Goal: Task Accomplishment & Management: Complete application form

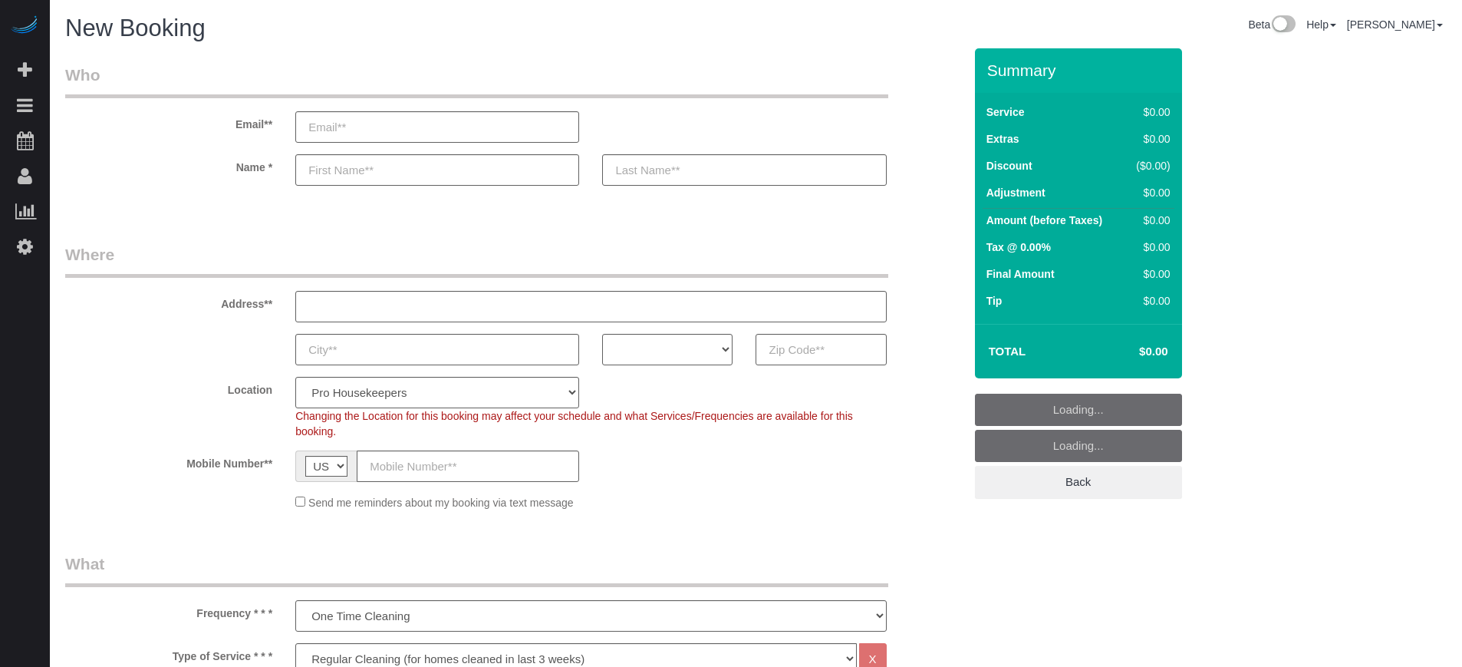
select select "4"
select select "number:9"
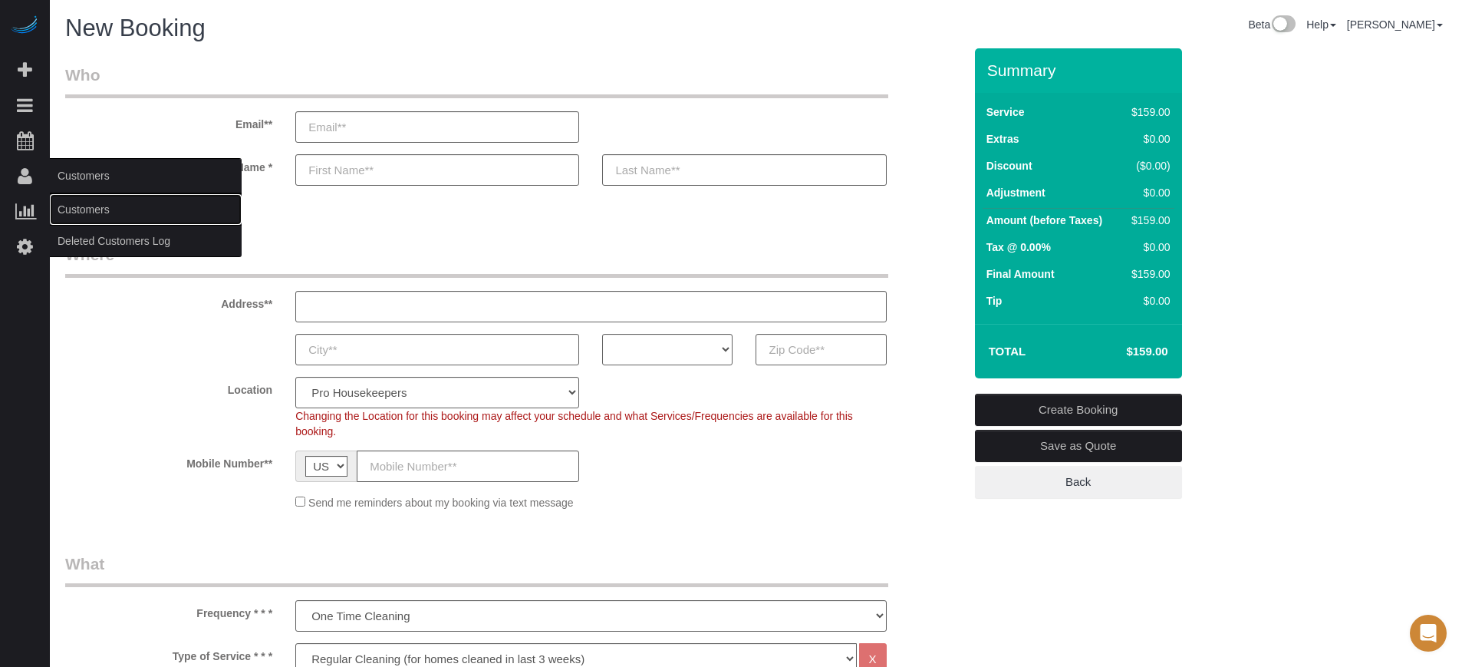
click at [87, 206] on link "Customers" at bounding box center [146, 209] width 192 height 31
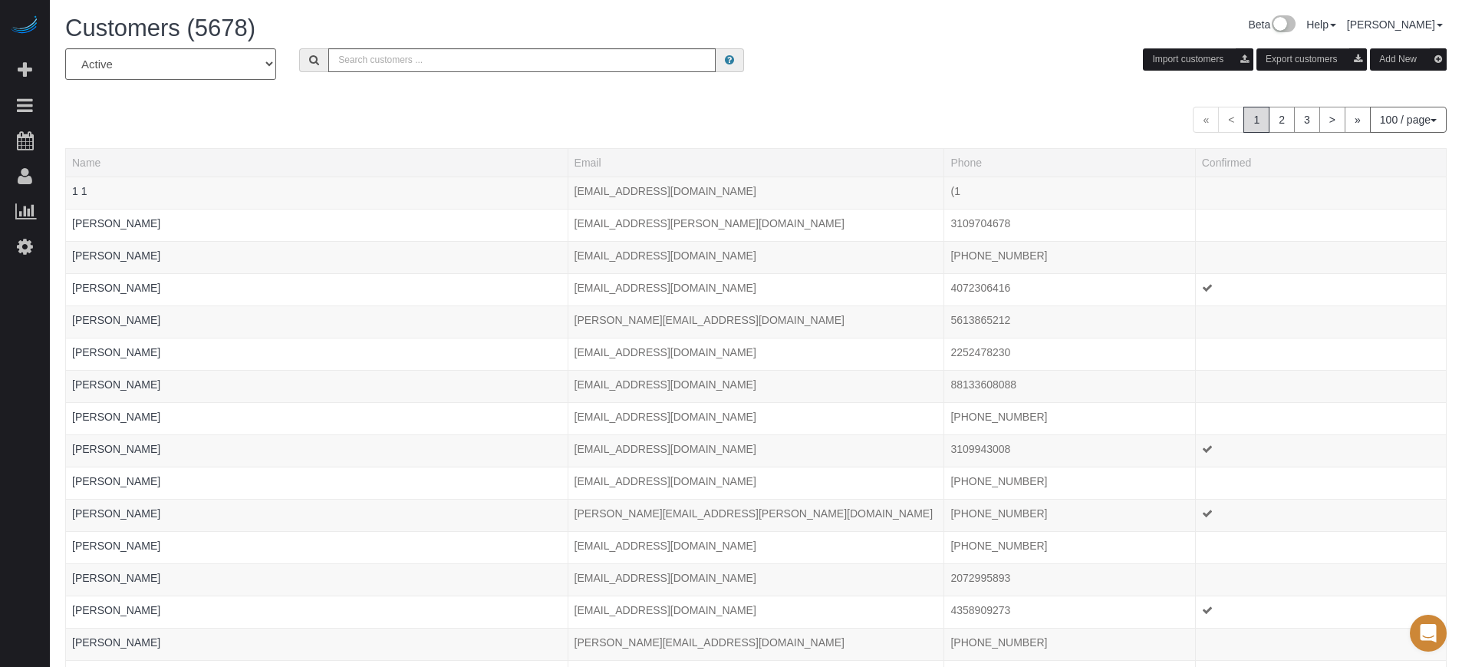
click at [1403, 55] on button "Add New" at bounding box center [1408, 59] width 77 height 22
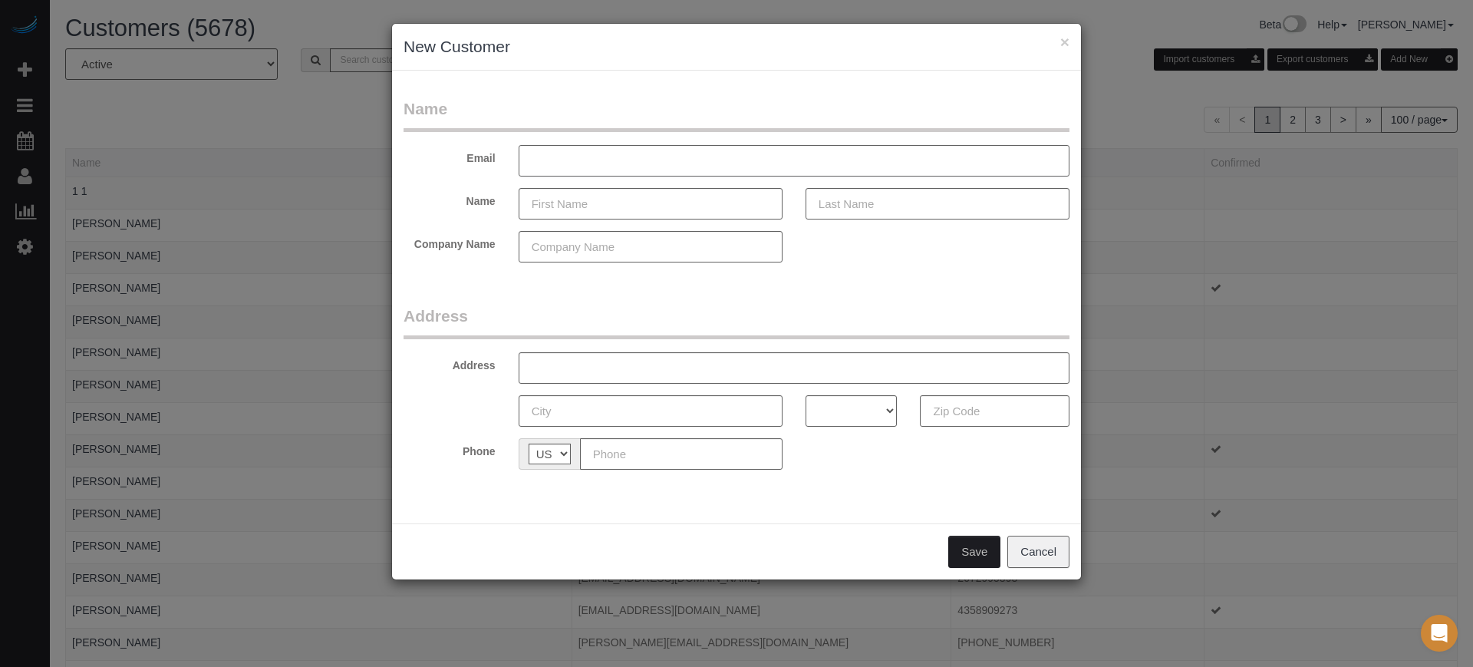
click at [694, 156] on input "text" at bounding box center [794, 160] width 551 height 31
type input "Test"
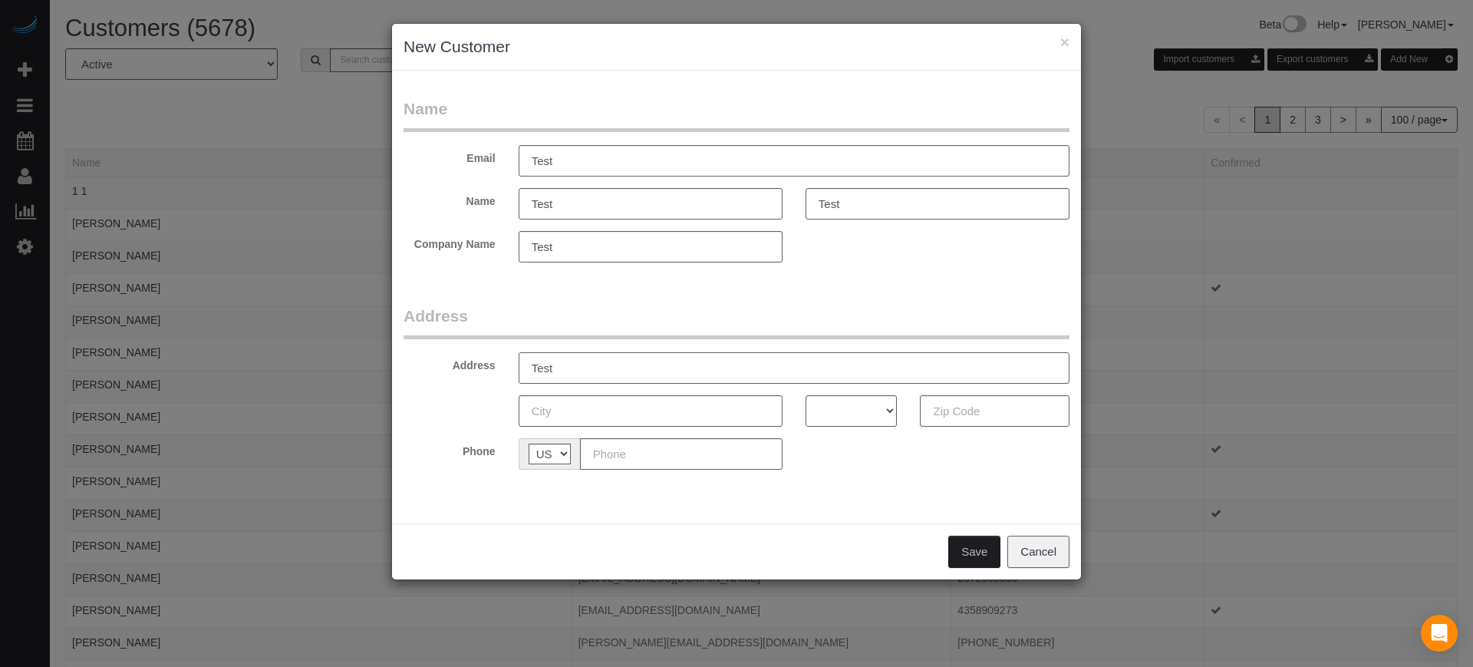
type input "Test"
click at [880, 424] on select "AK AL AR AZ CA CO CT DC DE FL [GEOGRAPHIC_DATA] HI IA ID IL IN KS [GEOGRAPHIC_D…" at bounding box center [852, 410] width 92 height 31
click at [857, 411] on select "AK AL AR AZ CA CO CT DC DE FL [GEOGRAPHIC_DATA] HI IA ID IL IN KS [GEOGRAPHIC_D…" at bounding box center [852, 410] width 92 height 31
select select "KS"
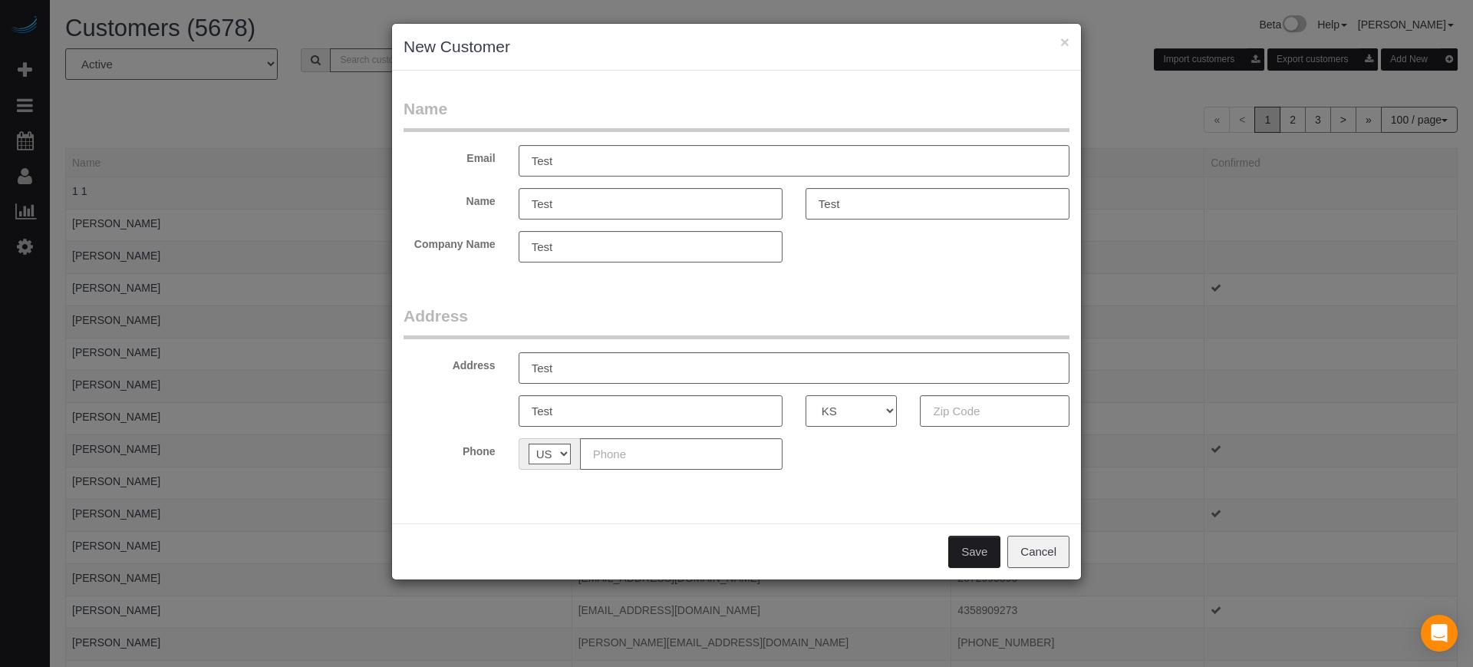
click at [806, 395] on select "AK AL AR AZ CA CO CT DC DE FL [GEOGRAPHIC_DATA] HI IA ID IL IN KS [GEOGRAPHIC_D…" at bounding box center [852, 410] width 92 height 31
click at [980, 415] on input "text" at bounding box center [995, 410] width 150 height 31
type input "25252"
click at [885, 464] on div "Phone AF AL DZ AD AO AI AQ AG AR AM AW AU AT AZ BS BH BD BB BY BE BZ BJ BM BT B…" at bounding box center [736, 453] width 689 height 31
click at [735, 446] on input "text" at bounding box center [681, 453] width 203 height 31
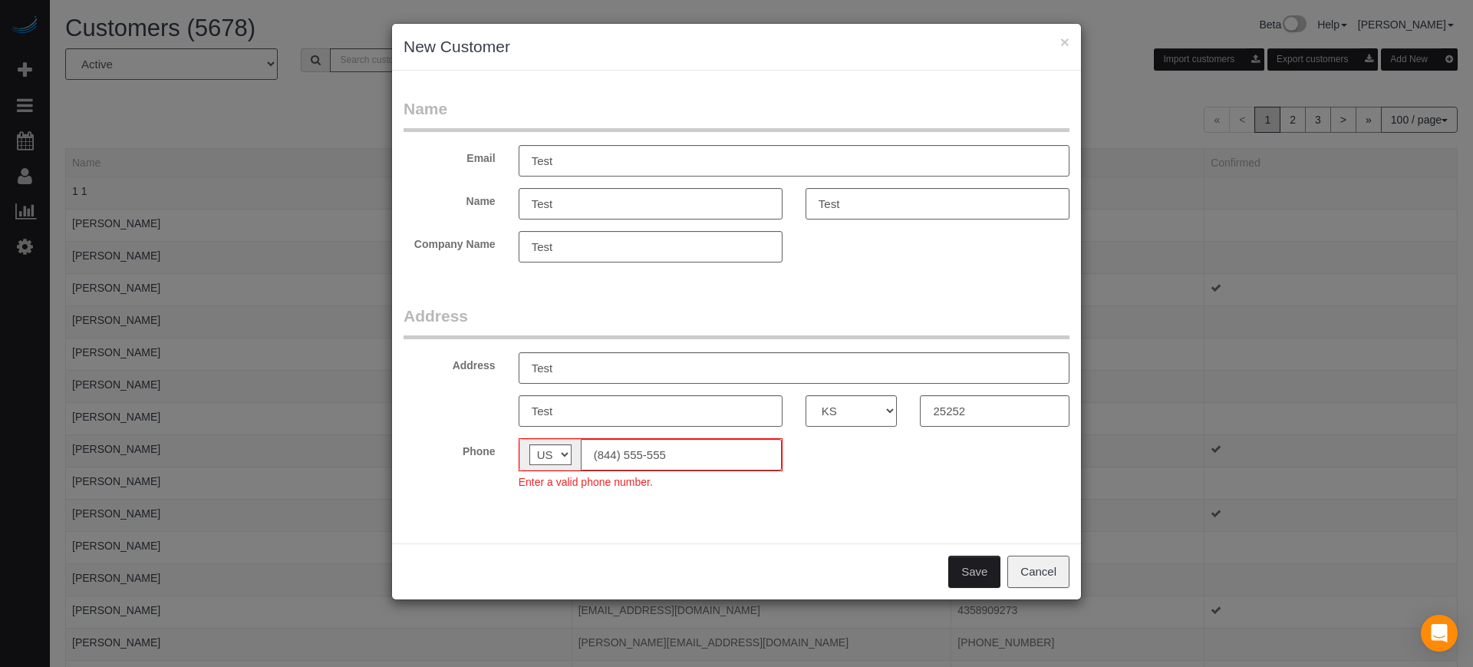
click at [732, 488] on div "Enter a valid phone number." at bounding box center [651, 480] width 264 height 18
click at [749, 493] on fieldset "Address Address Test Test AK AL AR AZ CA CO CT DC DE FL [GEOGRAPHIC_DATA] HI IA…" at bounding box center [737, 403] width 666 height 196
click at [699, 455] on input "(844) 555-555" at bounding box center [681, 454] width 201 height 31
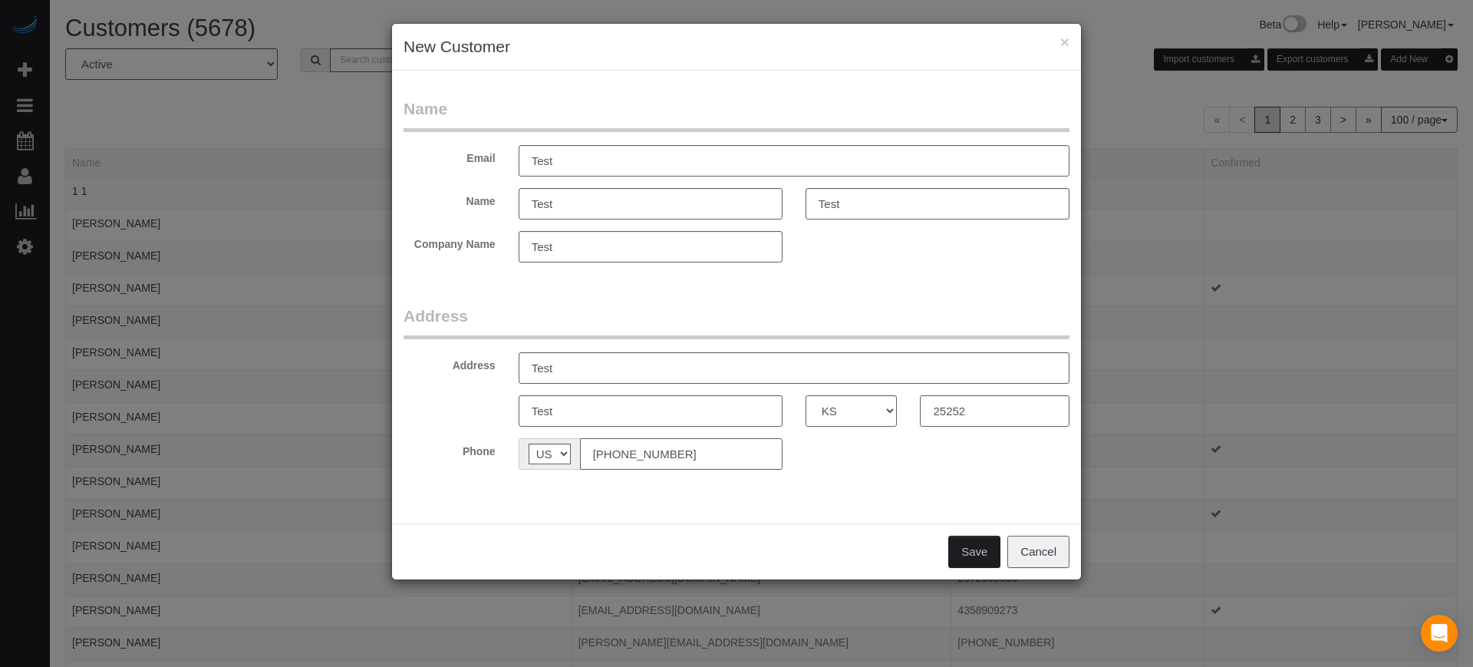
type input "[PHONE_NUMBER]"
click at [975, 552] on button "Save" at bounding box center [974, 552] width 52 height 32
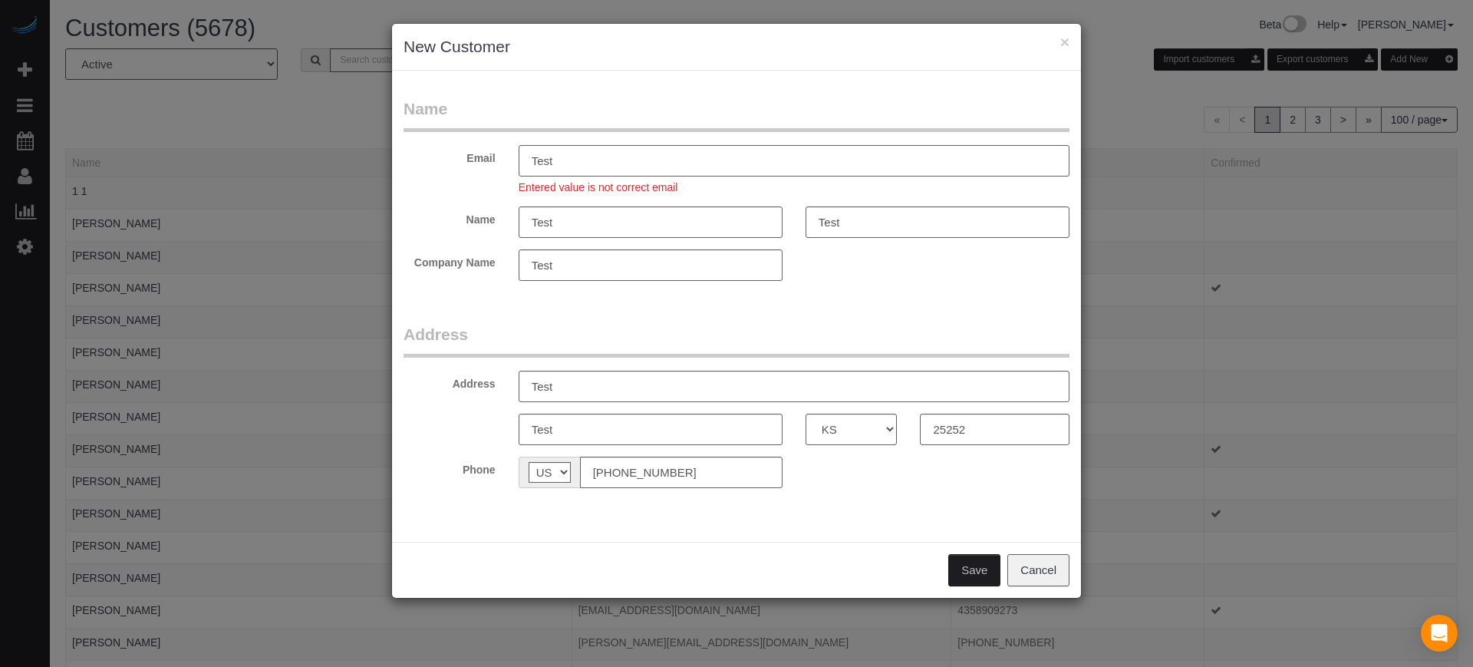
drag, startPoint x: 585, startPoint y: 154, endPoint x: 460, endPoint y: 158, distance: 125.9
click at [460, 158] on div "Email Test Entered value is not correct email" at bounding box center [736, 170] width 689 height 50
paste input "[EMAIL_ADDRESS][DOMAIN_NAME]"
type input "[EMAIL_ADDRESS][DOMAIN_NAME]"
click at [965, 569] on button "Save" at bounding box center [974, 570] width 52 height 32
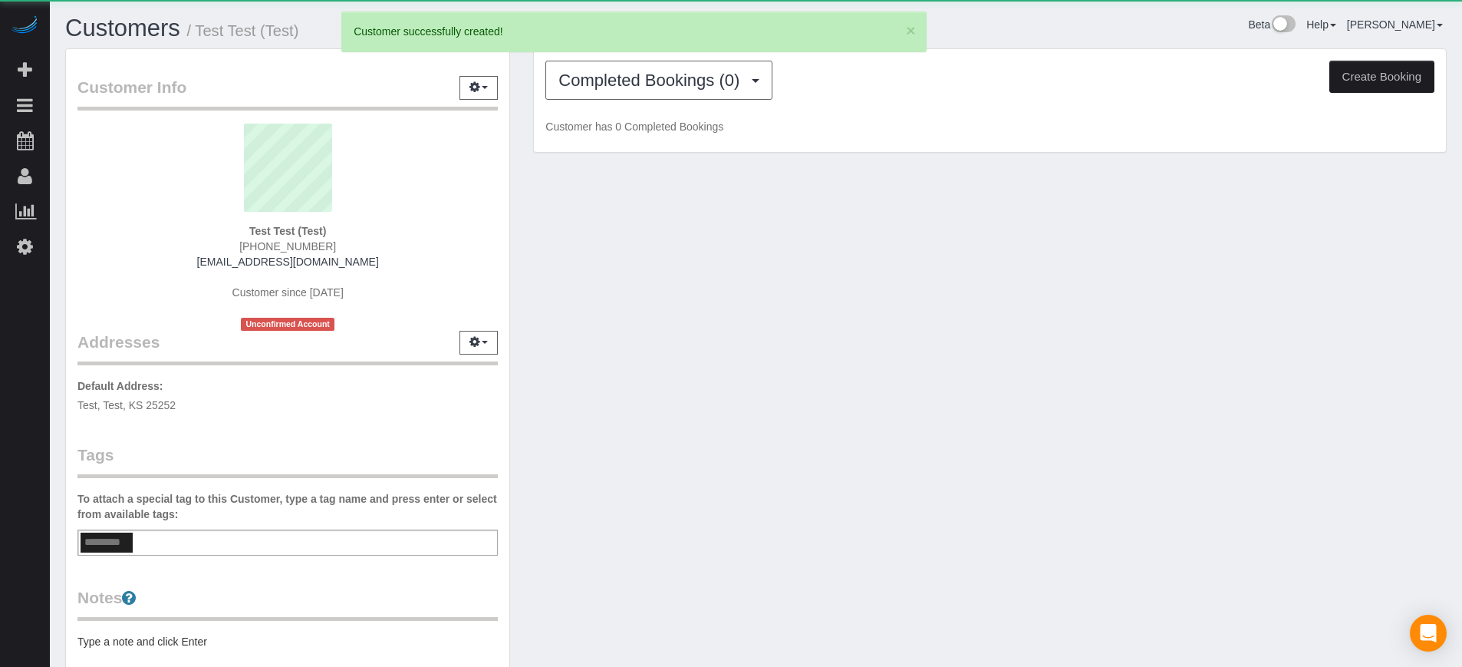
drag, startPoint x: 1403, startPoint y: 84, endPoint x: 1367, endPoint y: 105, distance: 41.6
click at [1403, 84] on button "Create Booking" at bounding box center [1382, 77] width 105 height 32
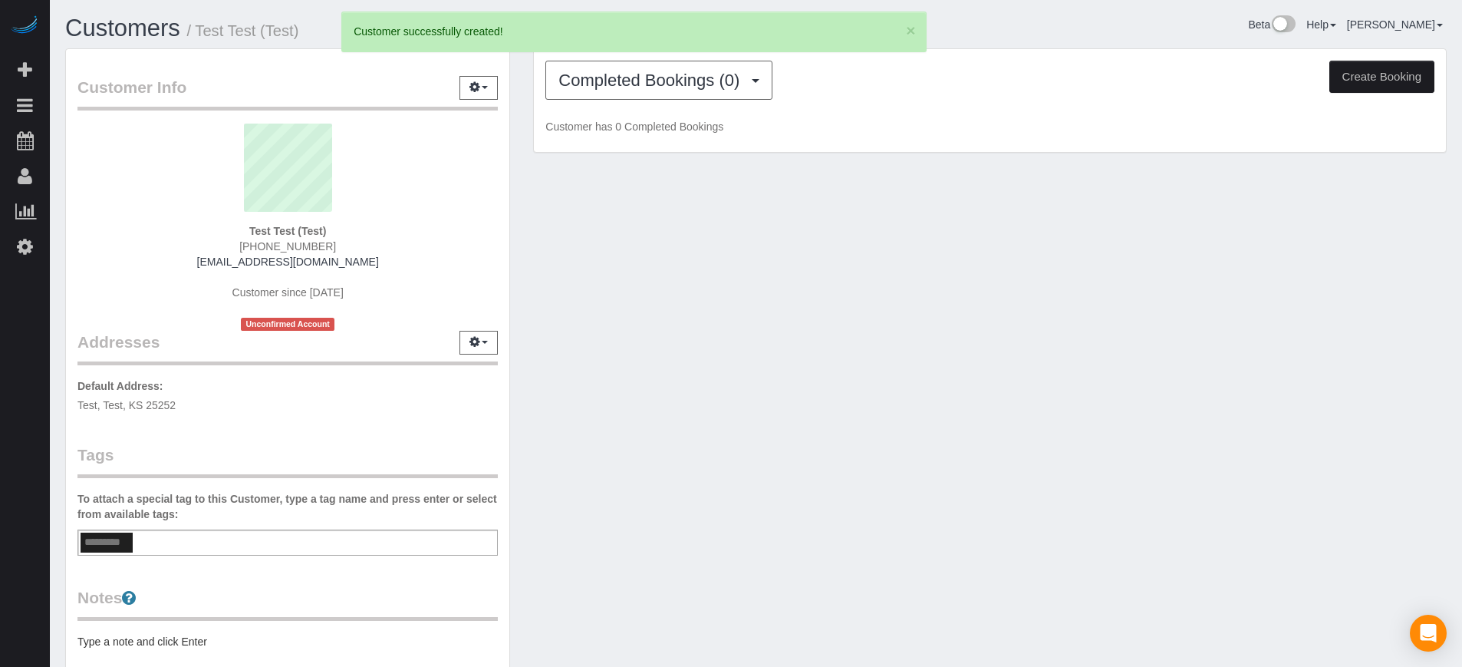
select select "KS"
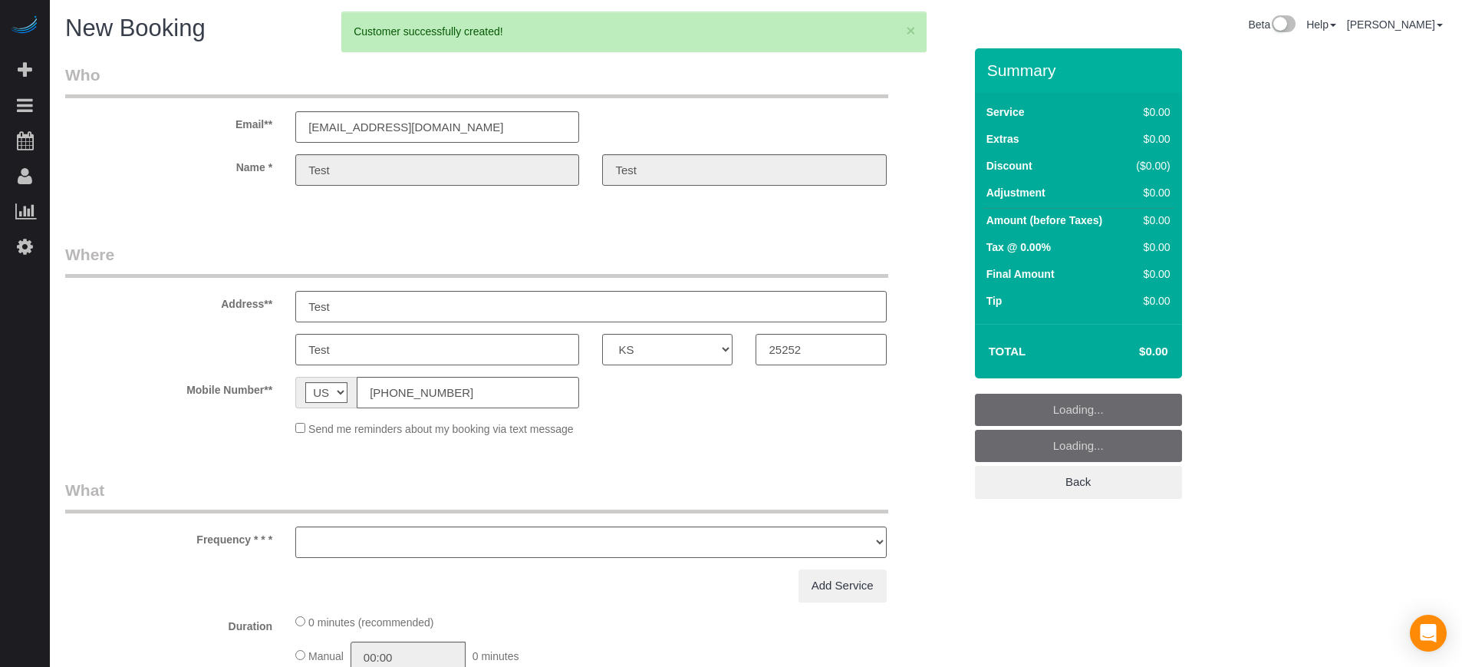
select select "object:2830"
select select "4"
select select "number:9"
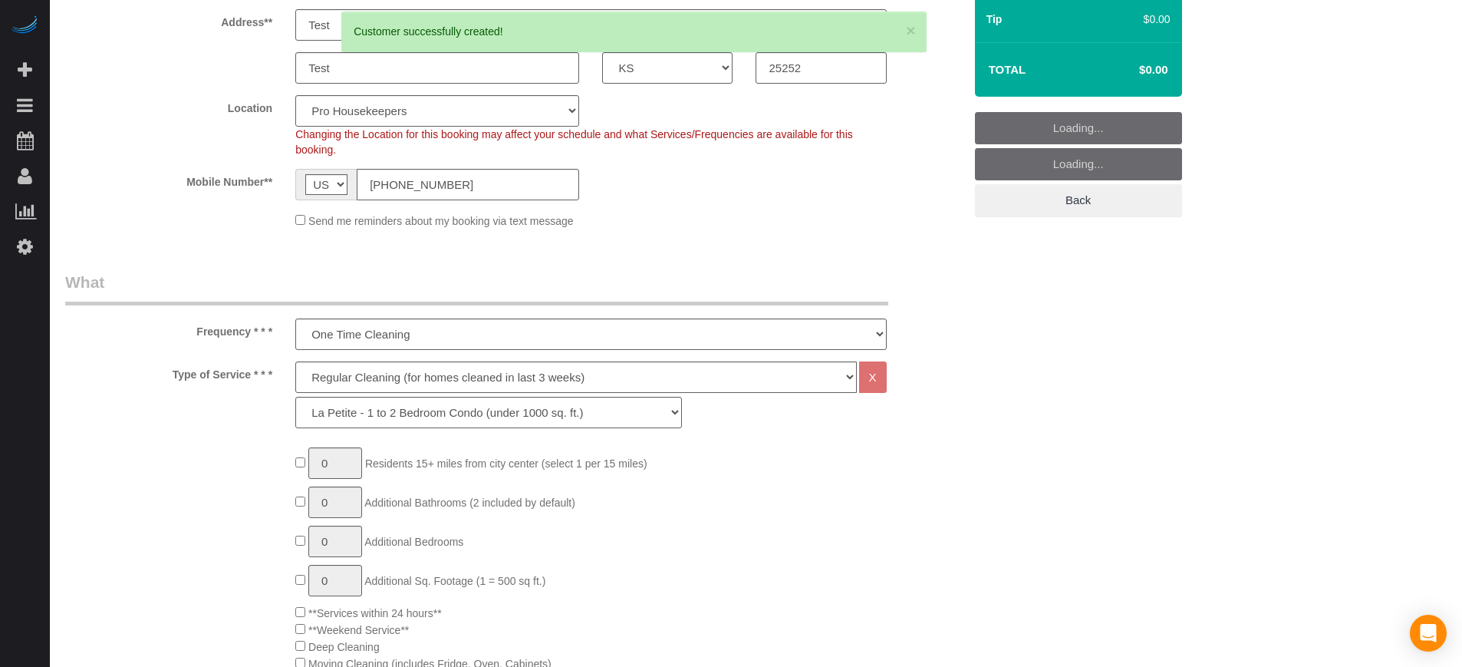
select select "object:2837"
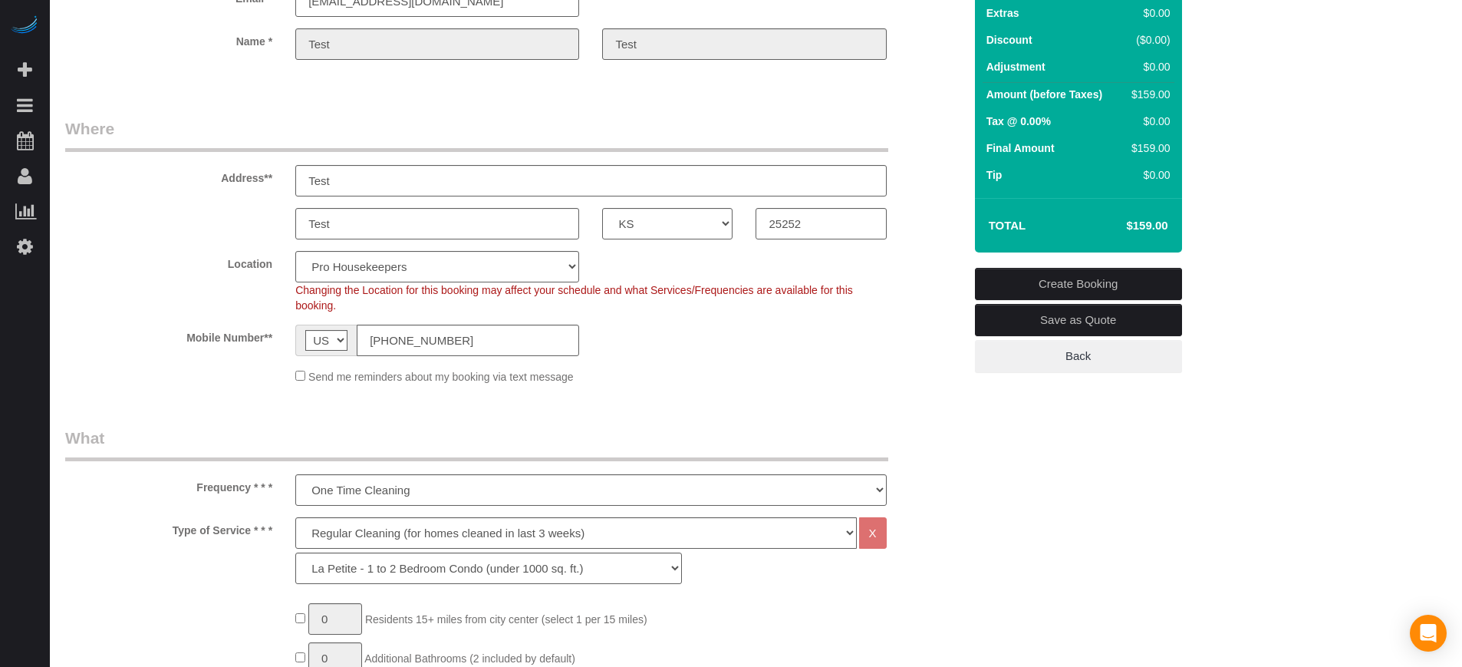
scroll to position [96, 0]
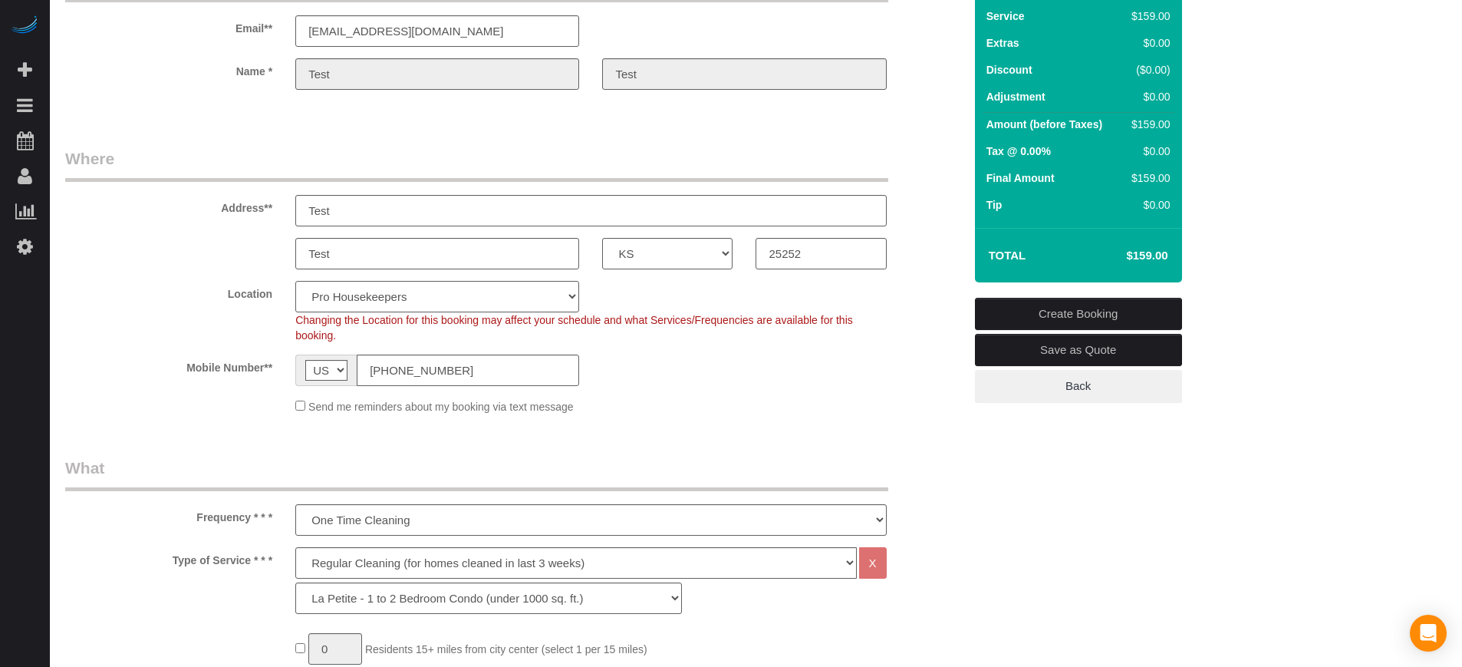
click at [523, 301] on select "Pro Housekeepers [GEOGRAPHIC_DATA] [GEOGRAPHIC_DATA] [GEOGRAPHIC_DATA] [GEOGRAP…" at bounding box center [437, 296] width 284 height 31
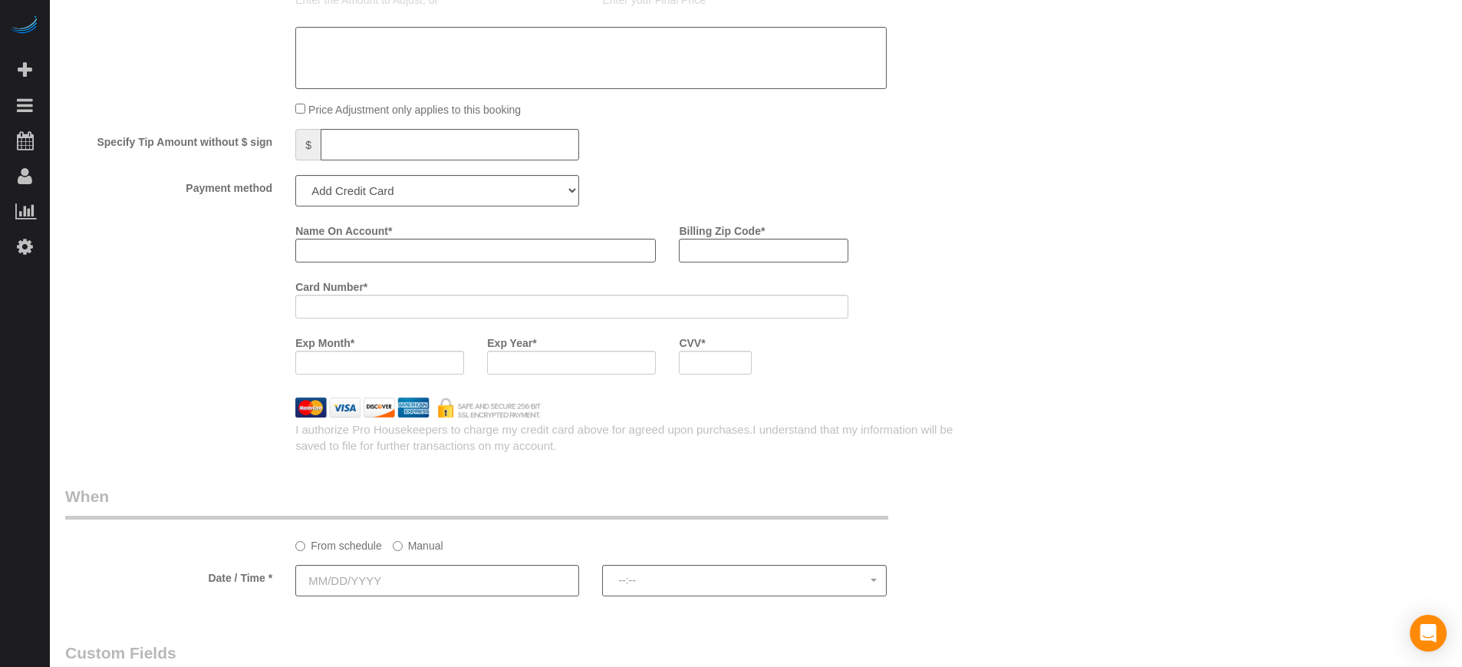
scroll to position [2014, 0]
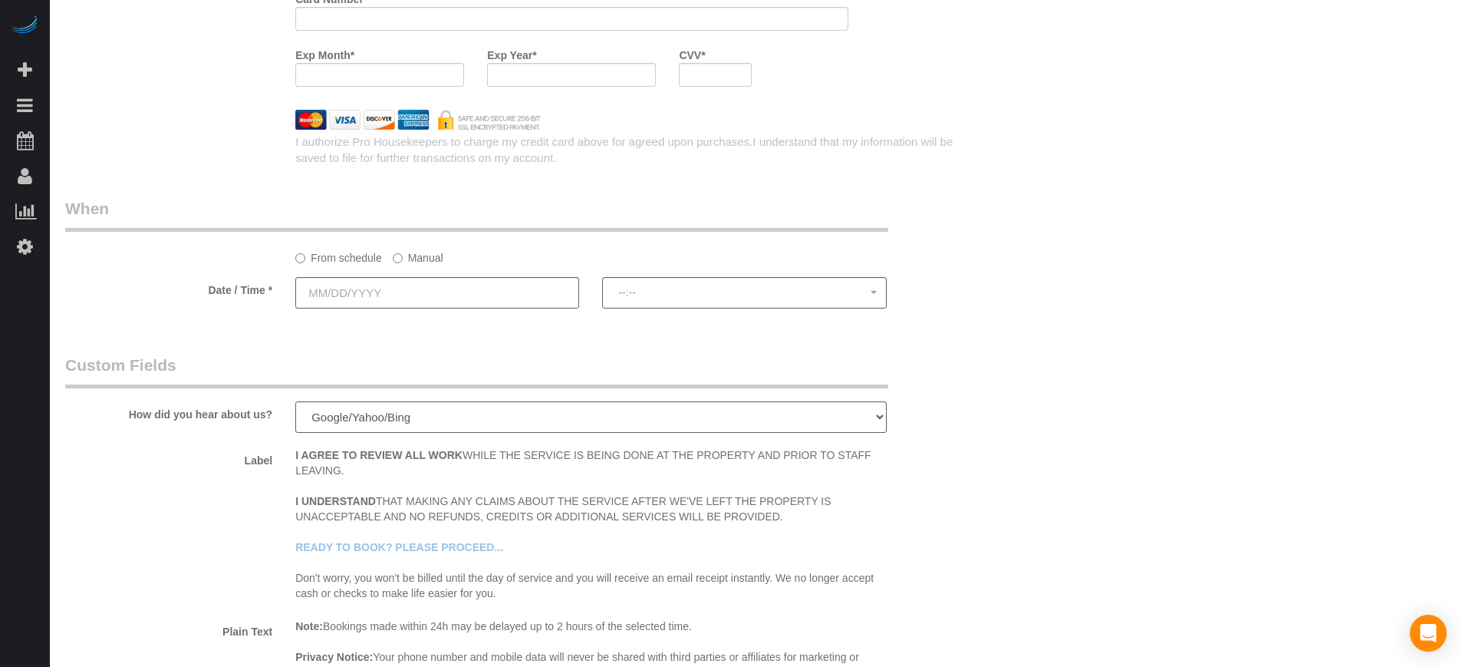
click at [407, 256] on label "Manual" at bounding box center [418, 255] width 51 height 21
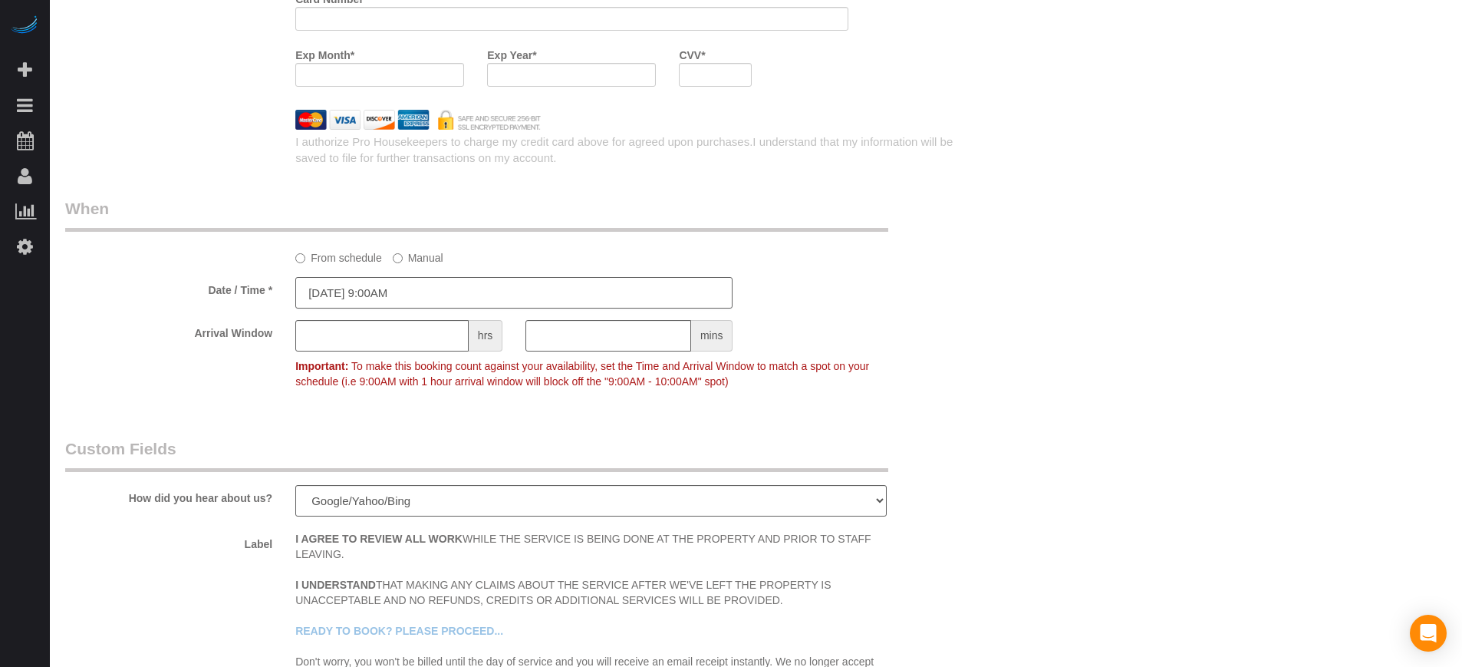
click at [427, 282] on input "[DATE] 9:00AM" at bounding box center [513, 292] width 437 height 31
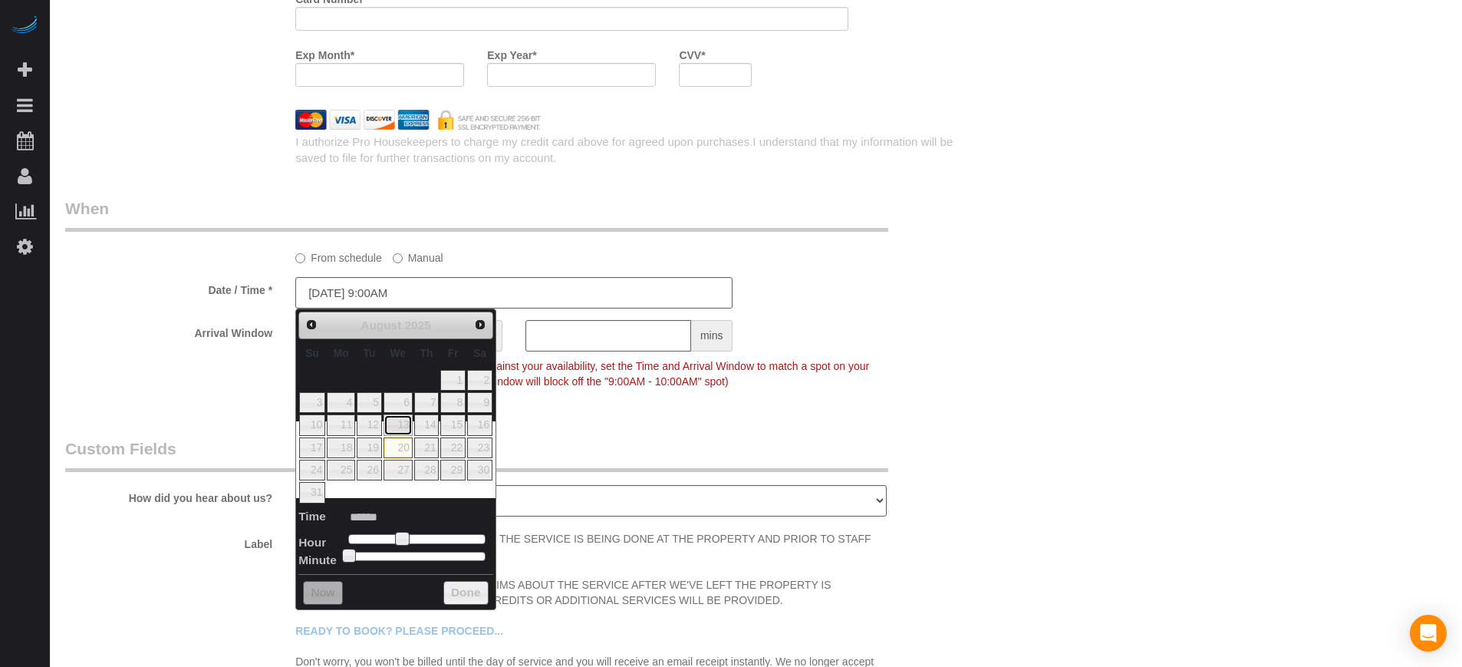
click at [404, 428] on link "13" at bounding box center [398, 424] width 29 height 21
type input "[DATE] 9:00AM"
click at [821, 303] on div "Date / Time * [DATE] 9:00AM" at bounding box center [514, 292] width 921 height 31
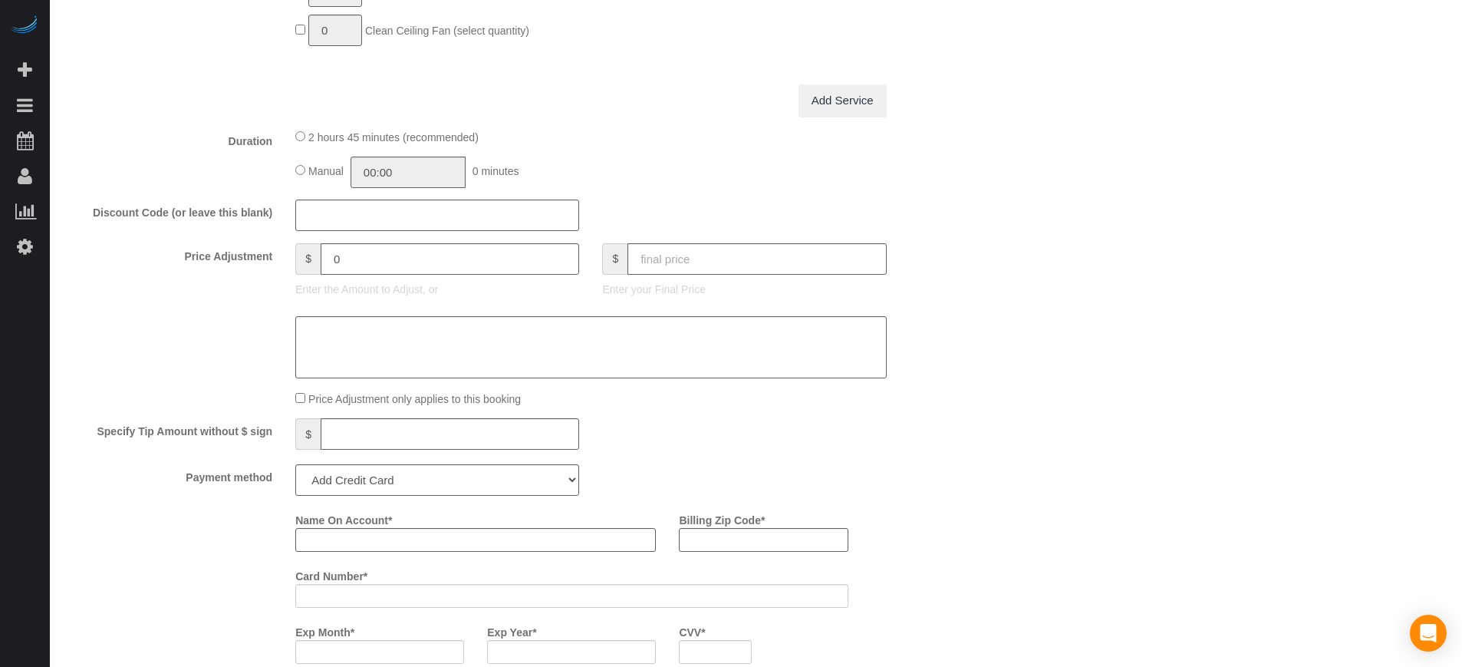
scroll to position [1535, 0]
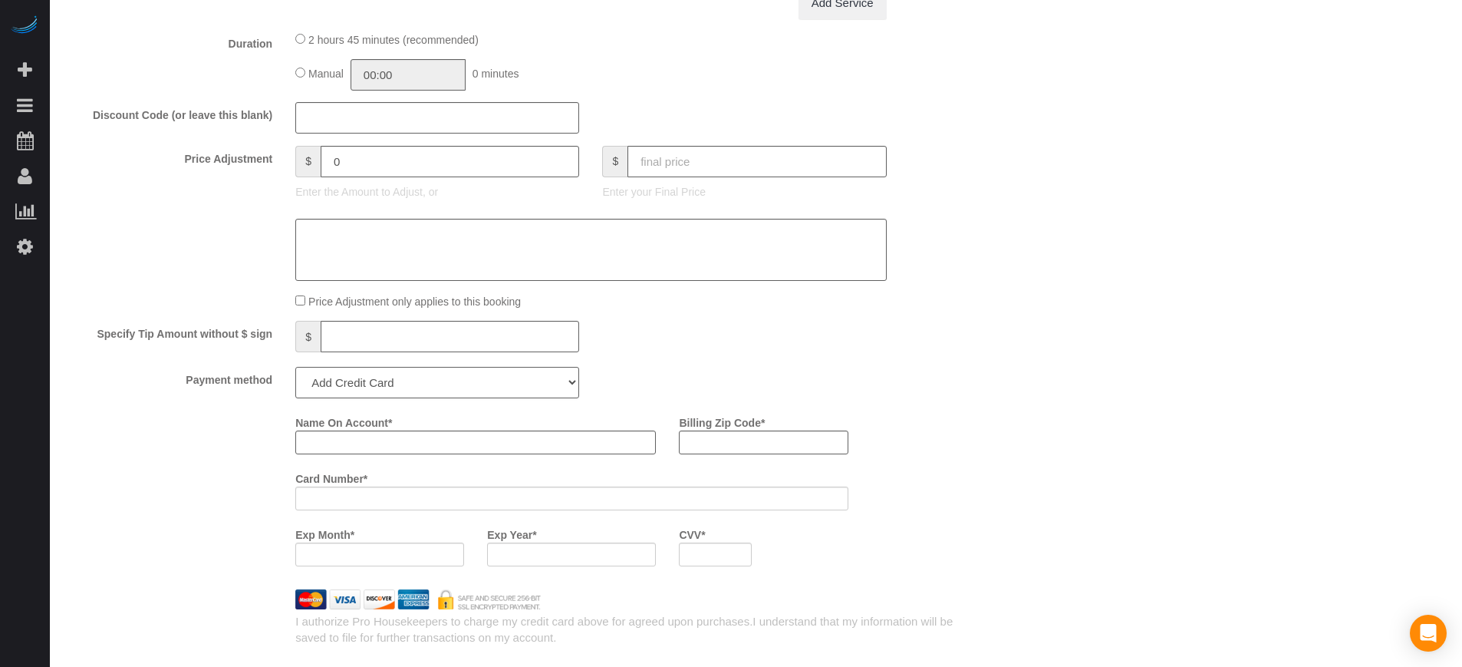
click at [377, 380] on select "Add Credit Card Cash Check Paypal" at bounding box center [437, 382] width 284 height 31
select select "string:cash"
click at [295, 367] on select "Add Credit Card Cash Check Paypal" at bounding box center [437, 382] width 284 height 31
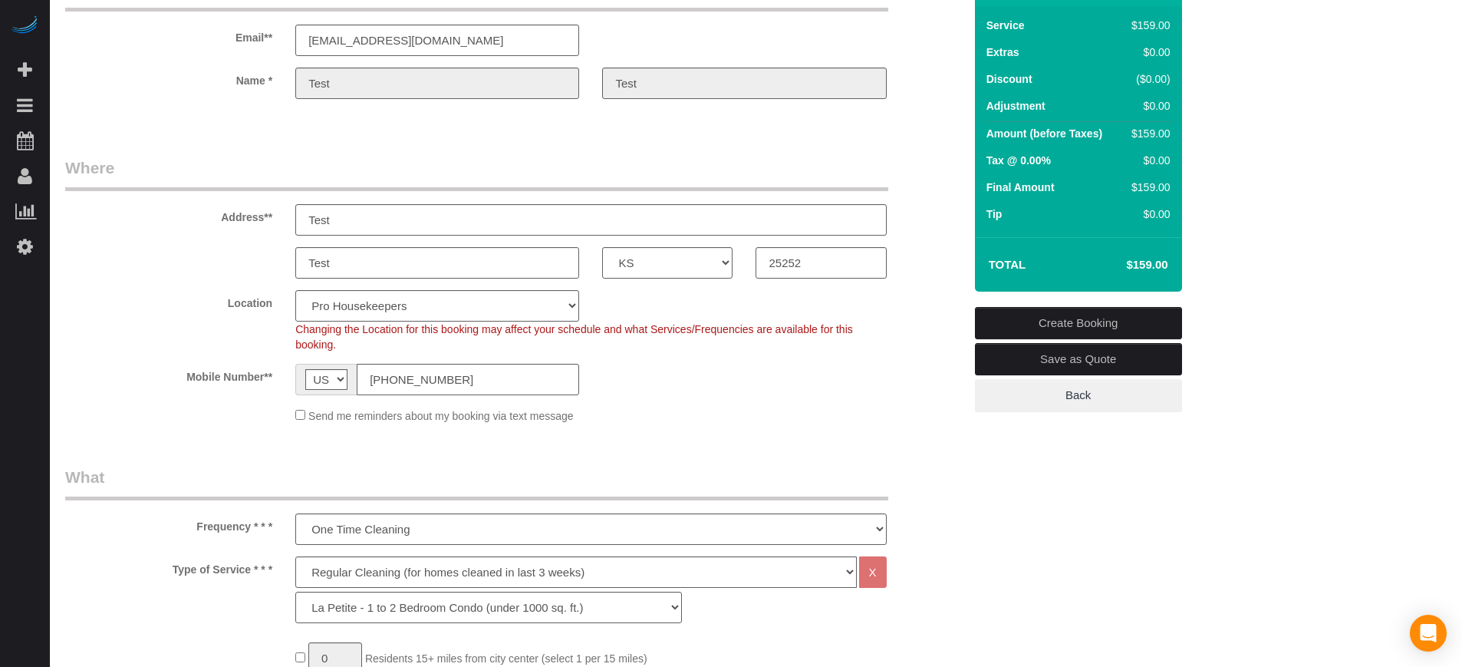
scroll to position [4, 0]
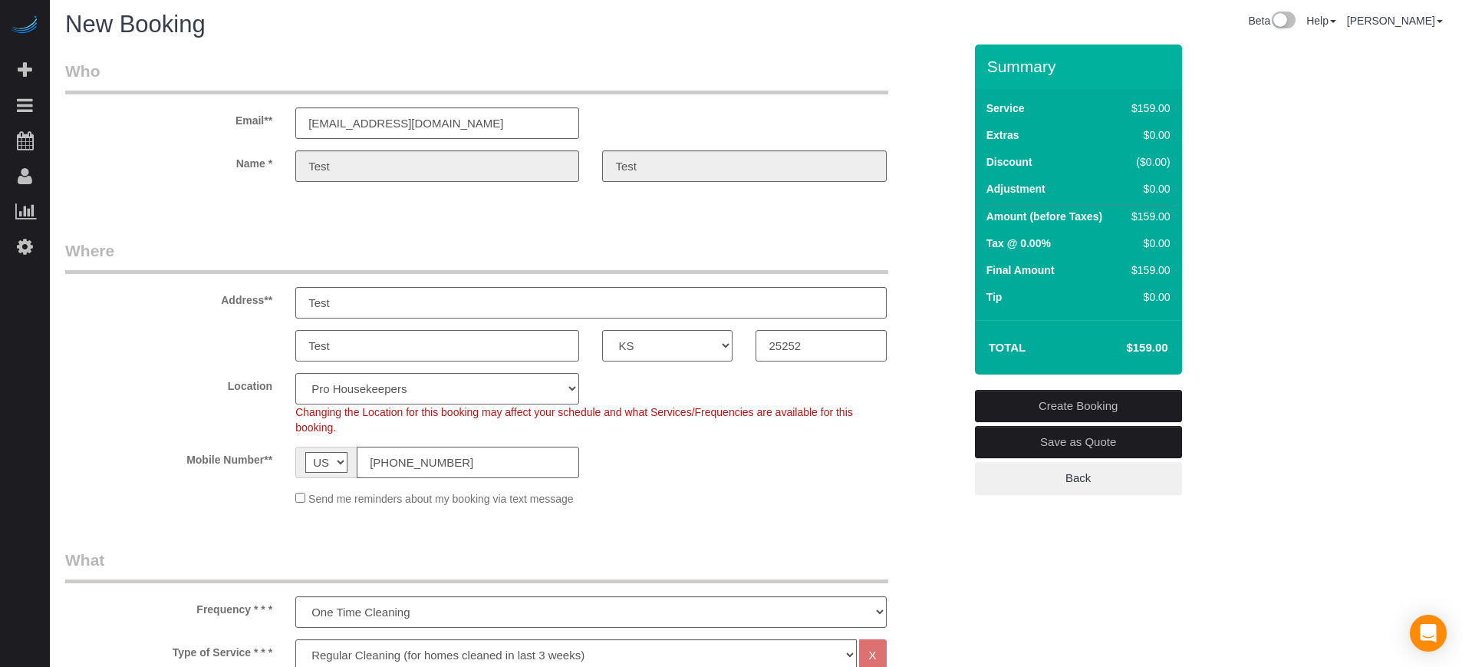
click at [1081, 403] on link "Create Booking" at bounding box center [1078, 406] width 207 height 32
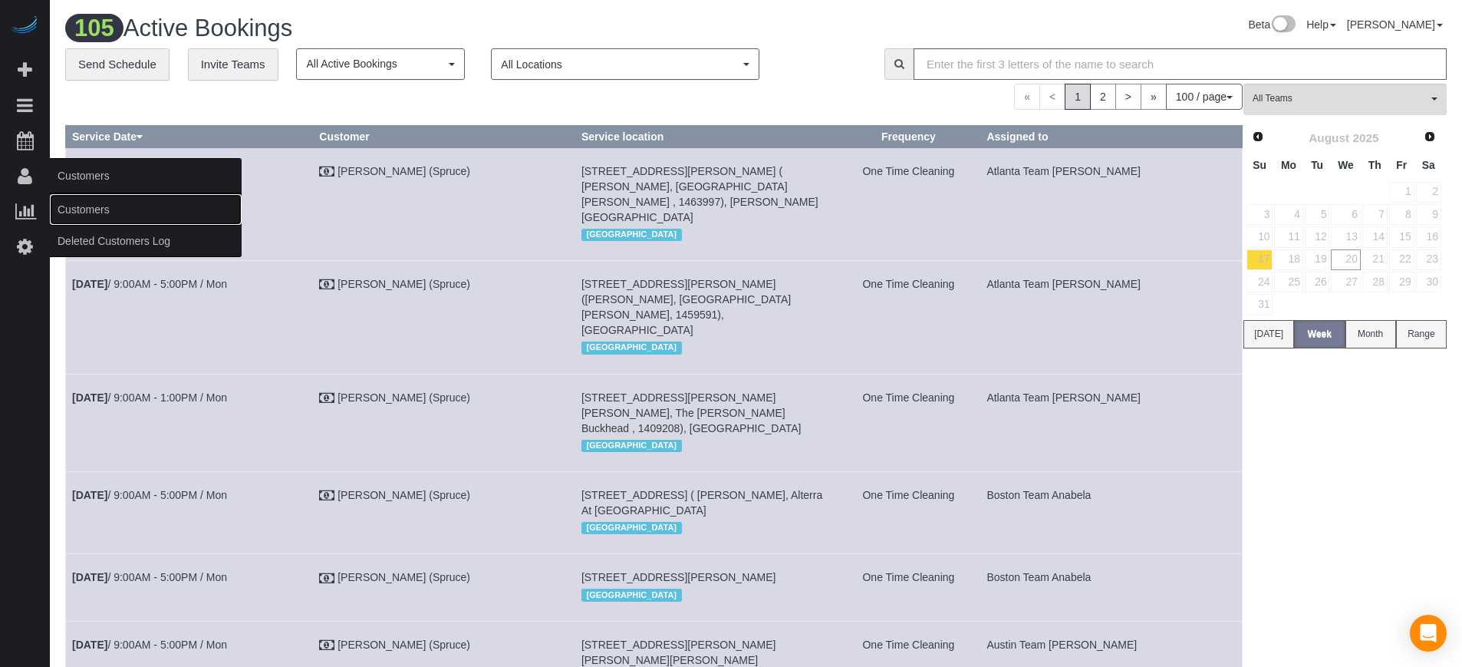
click at [87, 205] on link "Customers" at bounding box center [146, 209] width 192 height 31
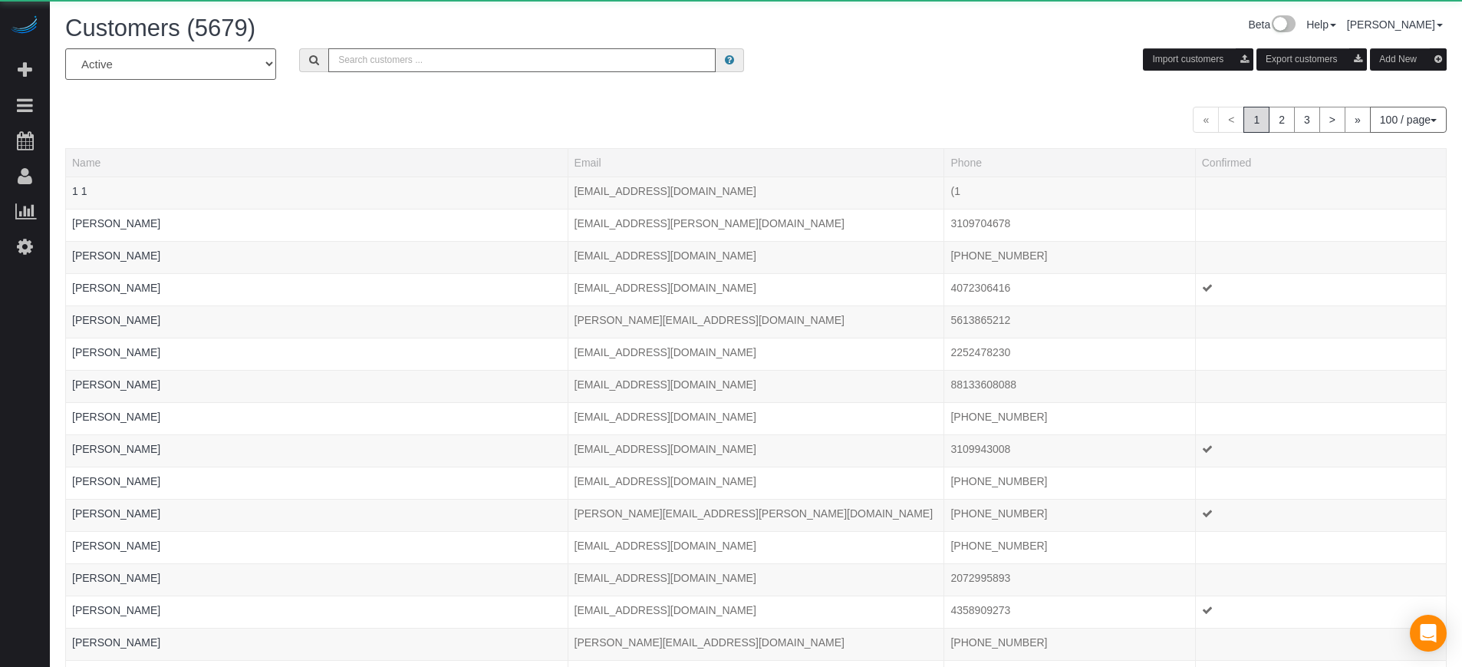
click at [461, 54] on input "text" at bounding box center [521, 60] width 387 height 24
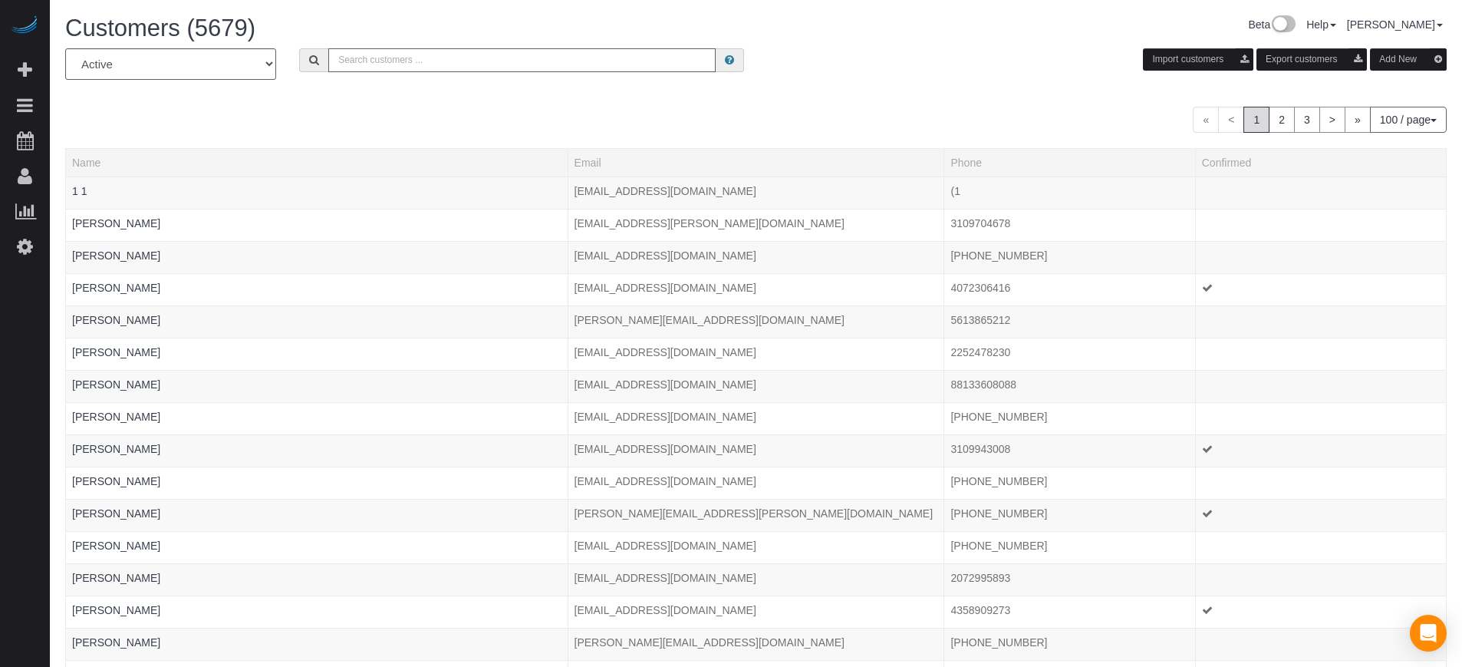
paste input "[EMAIL_ADDRESS][DOMAIN_NAME]"
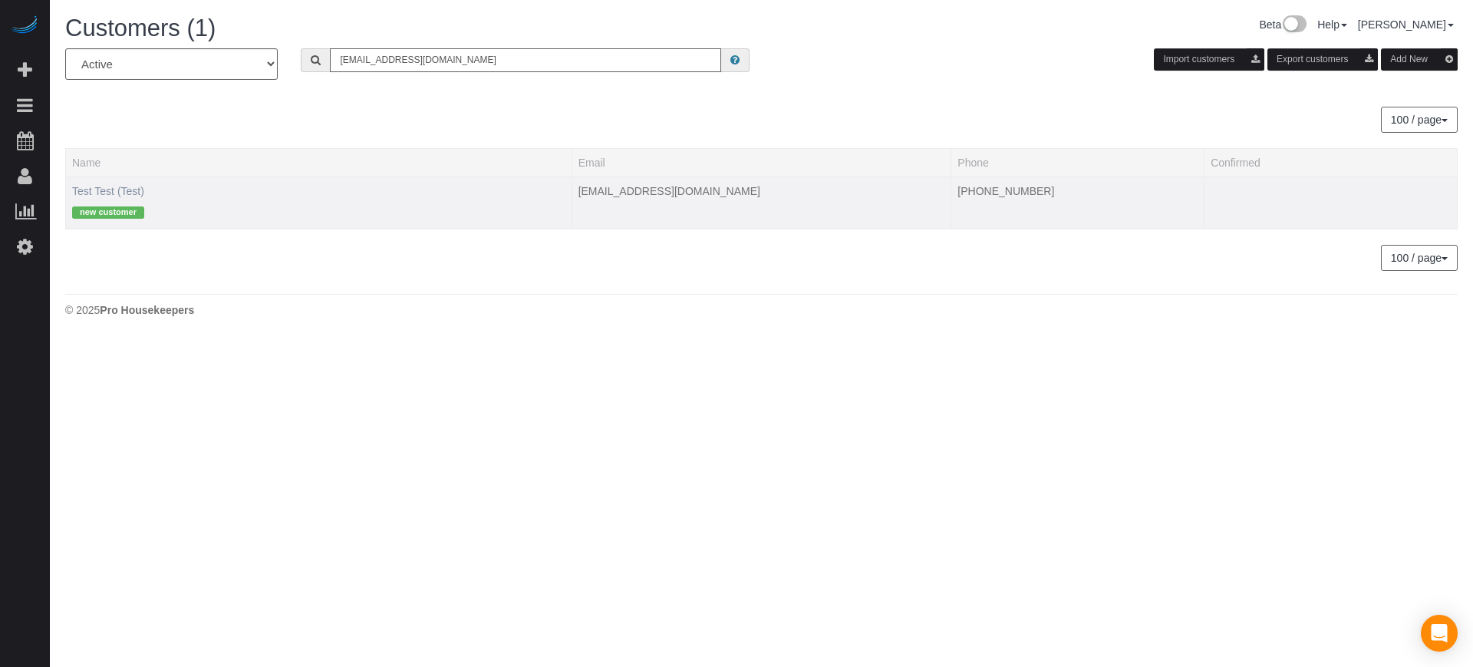
type input "[EMAIL_ADDRESS][DOMAIN_NAME]"
click at [104, 186] on link "Test Test (Test)" at bounding box center [108, 191] width 72 height 12
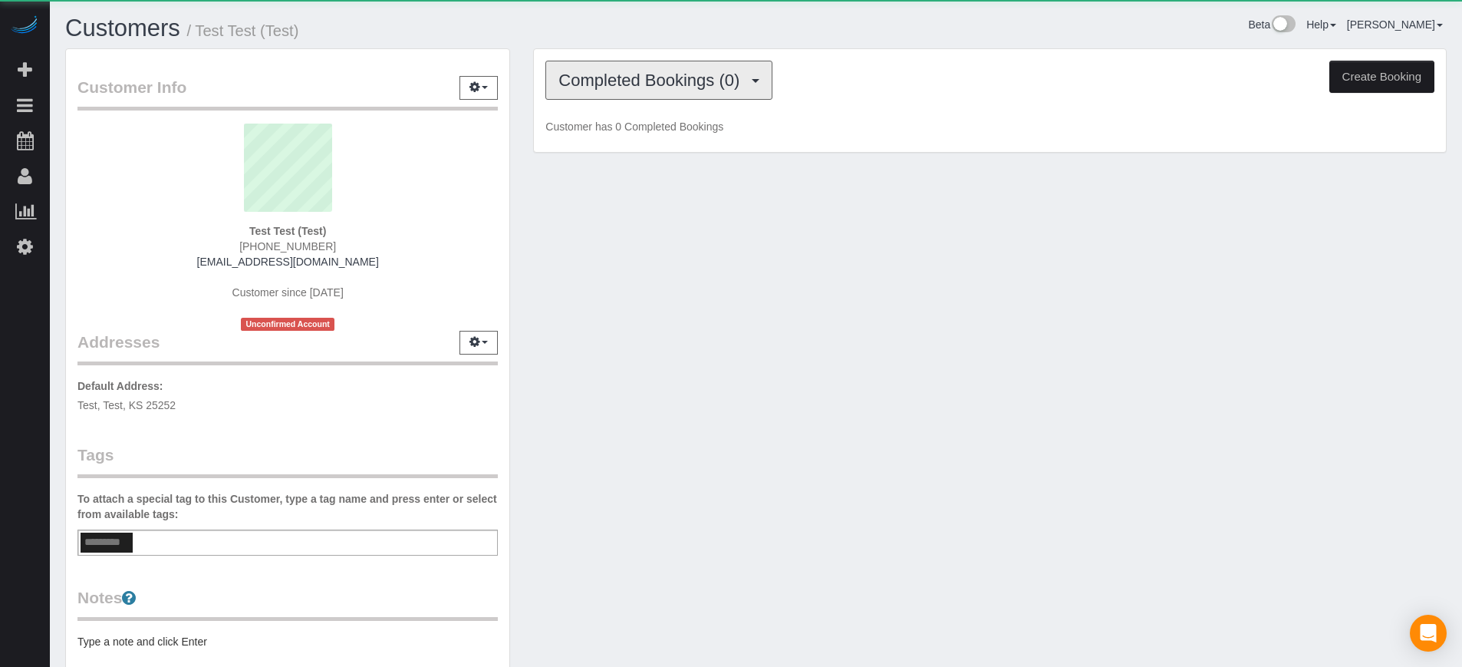
click at [672, 81] on span "Completed Bookings (0)" at bounding box center [653, 80] width 189 height 19
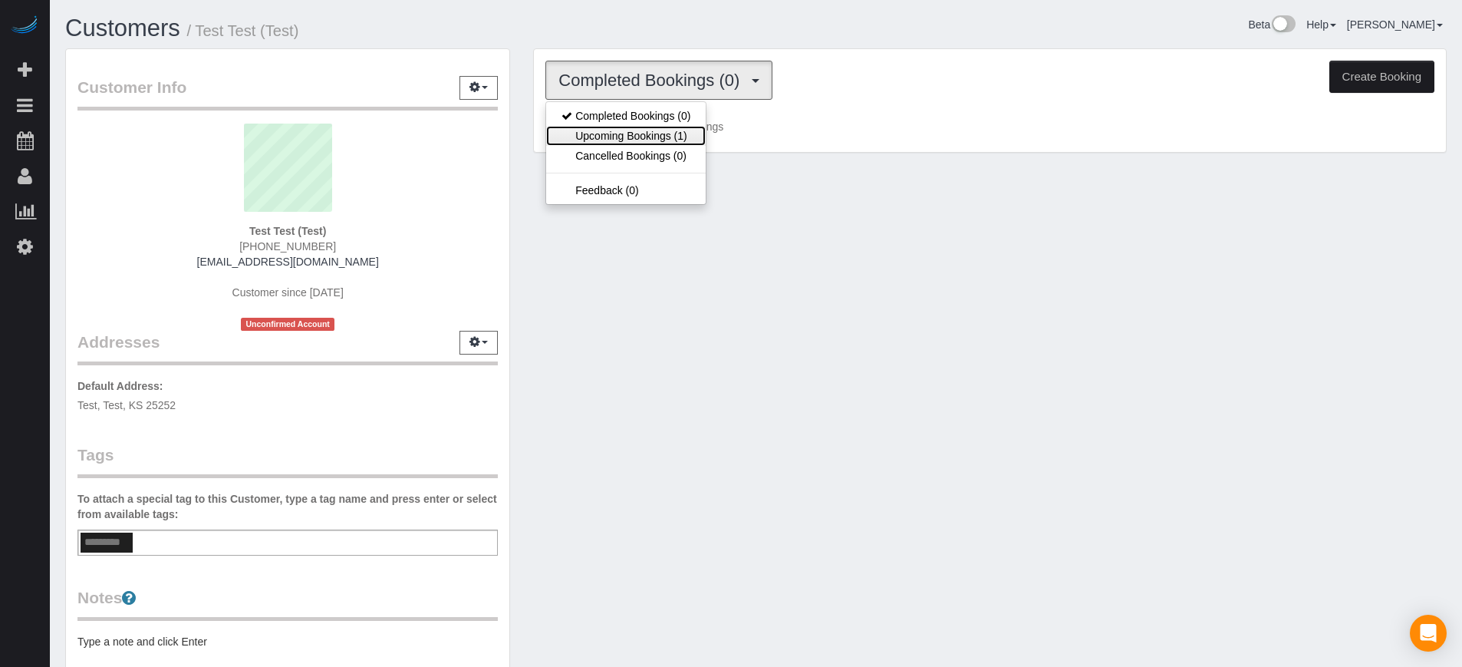
click at [677, 133] on link "Upcoming Bookings (1)" at bounding box center [626, 136] width 160 height 20
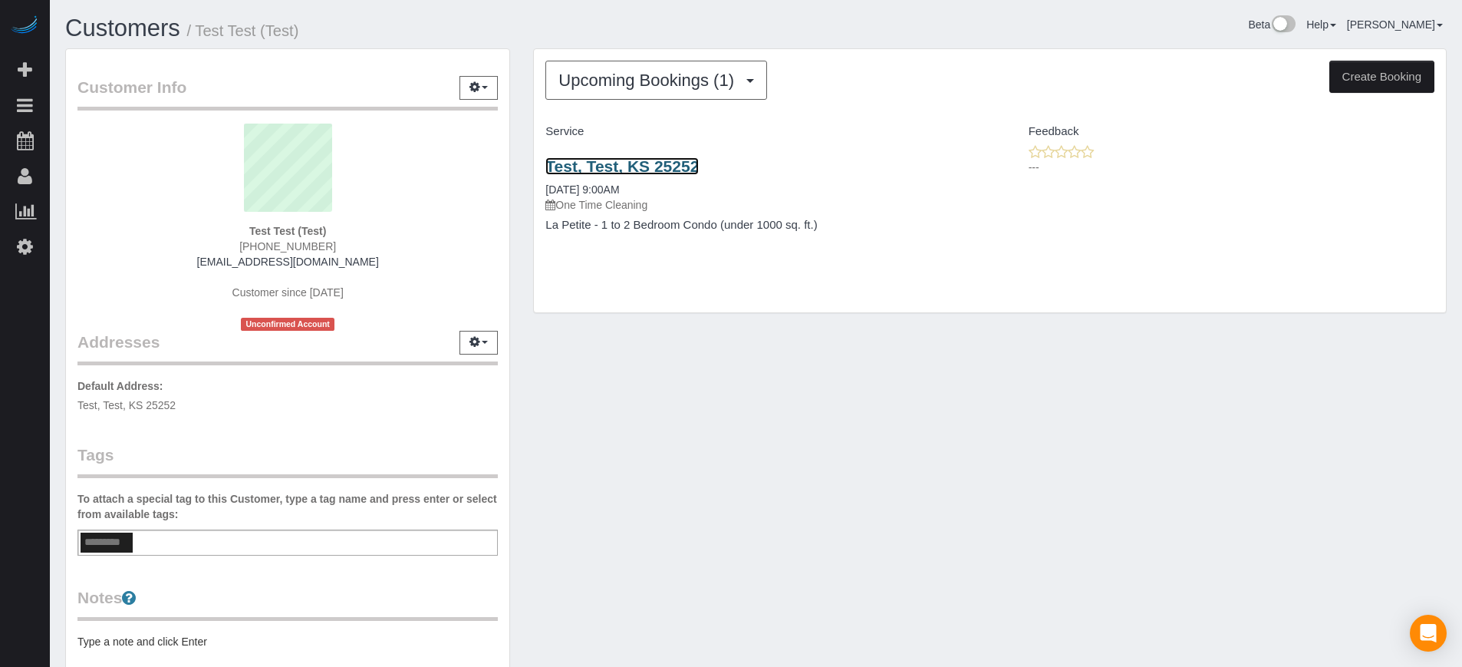
click at [635, 160] on link "Test, Test, KS 25252" at bounding box center [622, 166] width 153 height 18
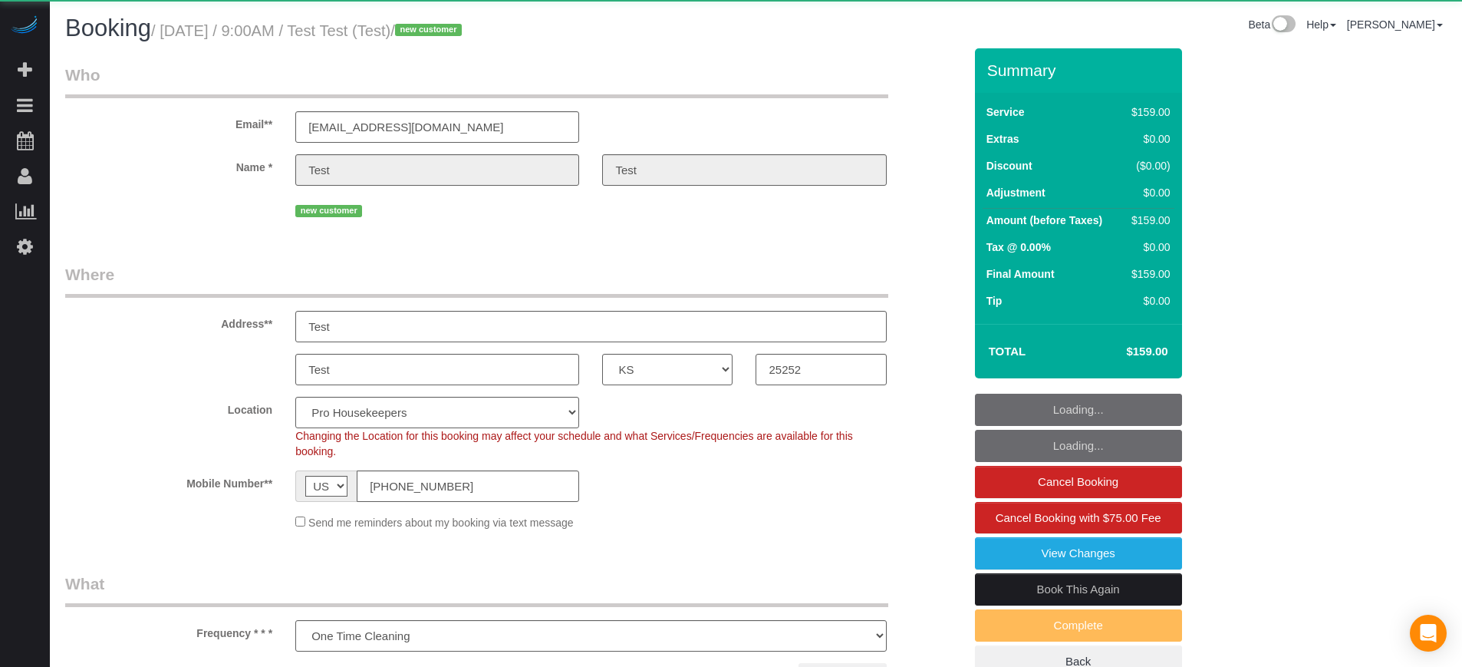
select select "KS"
select select "spot1"
select select "number:9"
select select "object:1107"
select select "4"
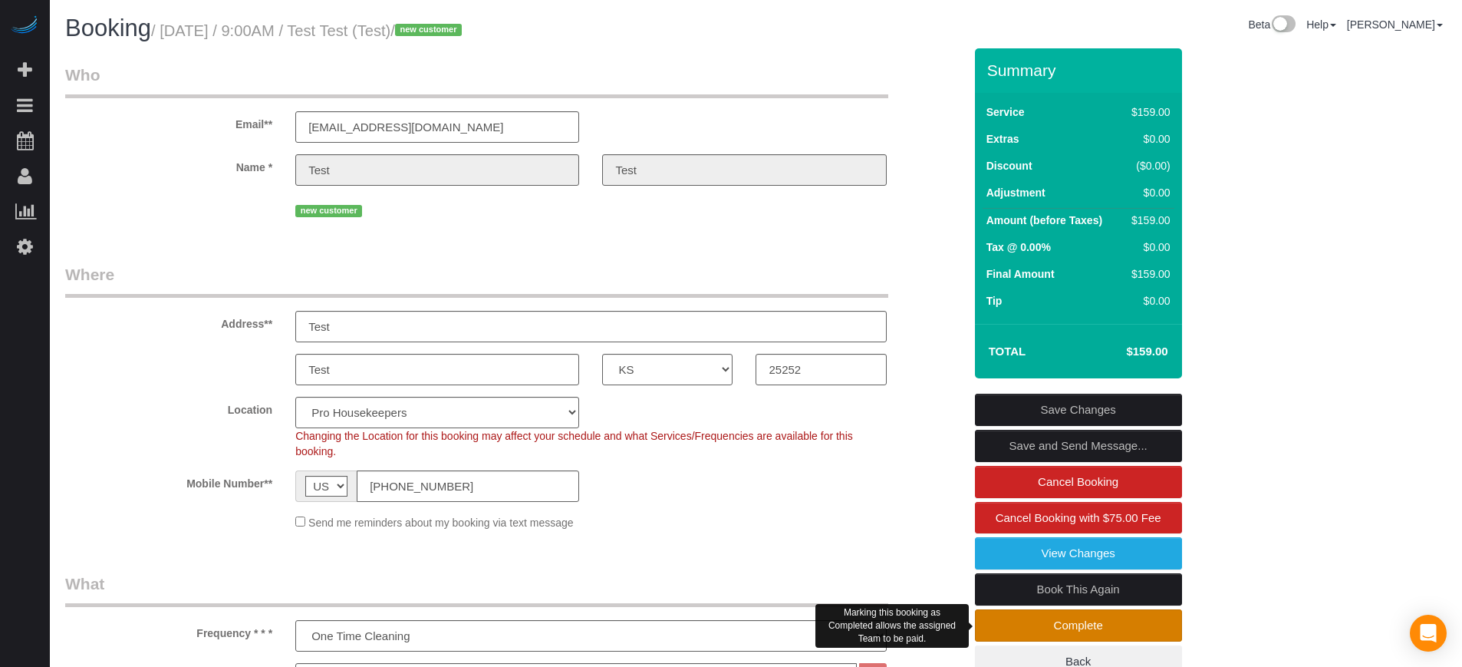
click at [1103, 621] on link "Complete" at bounding box center [1078, 625] width 207 height 32
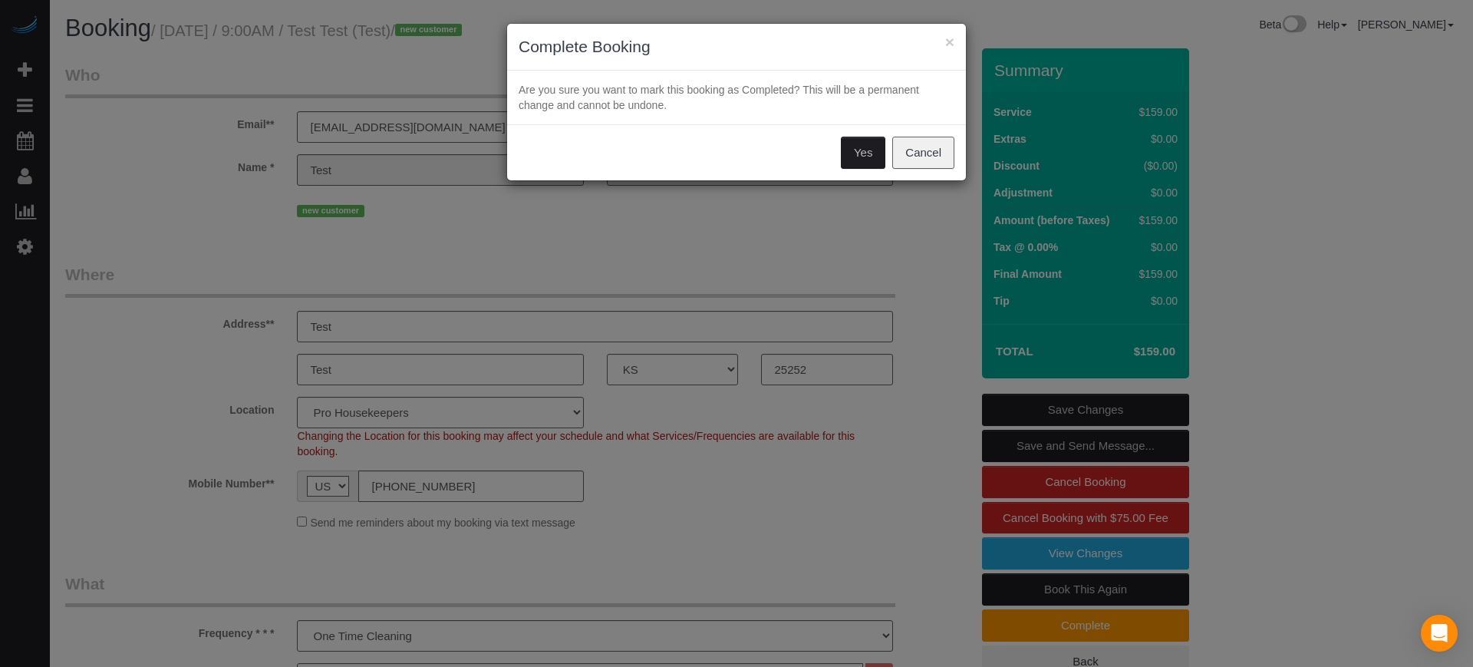
click at [865, 152] on button "Yes" at bounding box center [863, 153] width 45 height 32
